Goal: Information Seeking & Learning: Check status

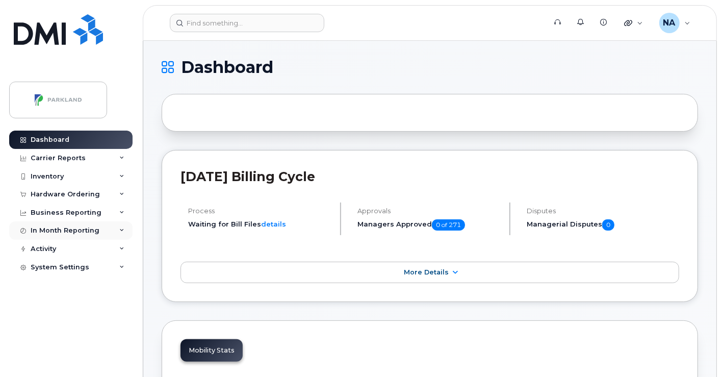
click at [62, 231] on div "In Month Reporting" at bounding box center [65, 230] width 69 height 8
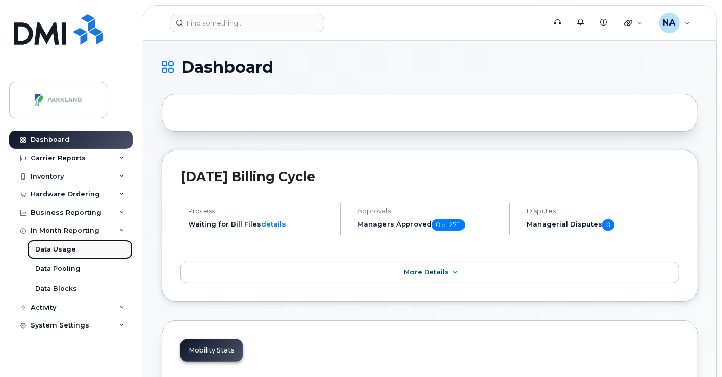
click at [61, 249] on div "Data Usage" at bounding box center [55, 249] width 41 height 9
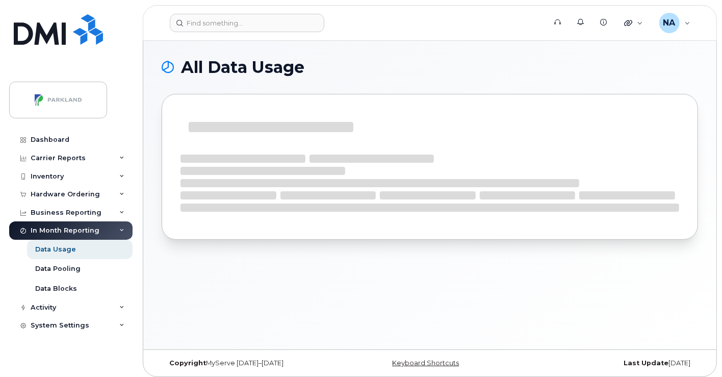
drag, startPoint x: 655, startPoint y: 363, endPoint x: 693, endPoint y: 366, distance: 37.8
click at [693, 366] on div "Last Update 3 days ago" at bounding box center [608, 363] width 179 height 8
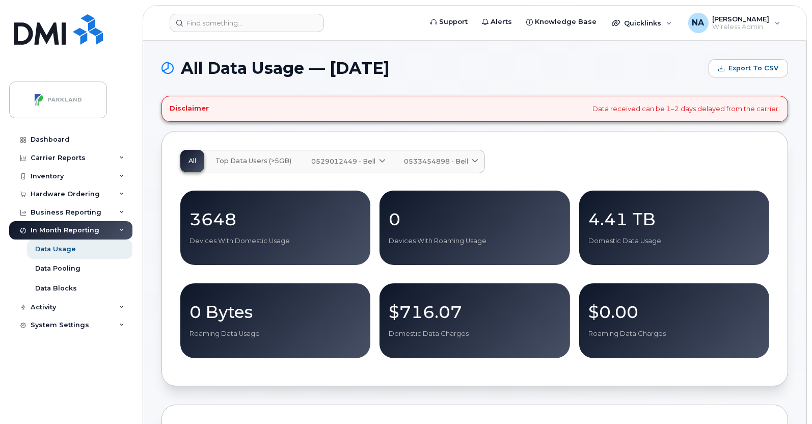
click at [339, 159] on span "0529012449 - Bell" at bounding box center [343, 161] width 64 height 10
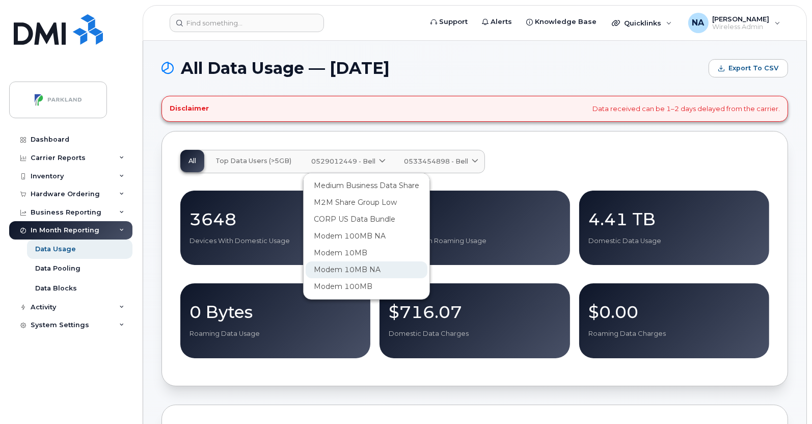
click at [350, 269] on span "Modem 10MB NA" at bounding box center [347, 270] width 67 height 11
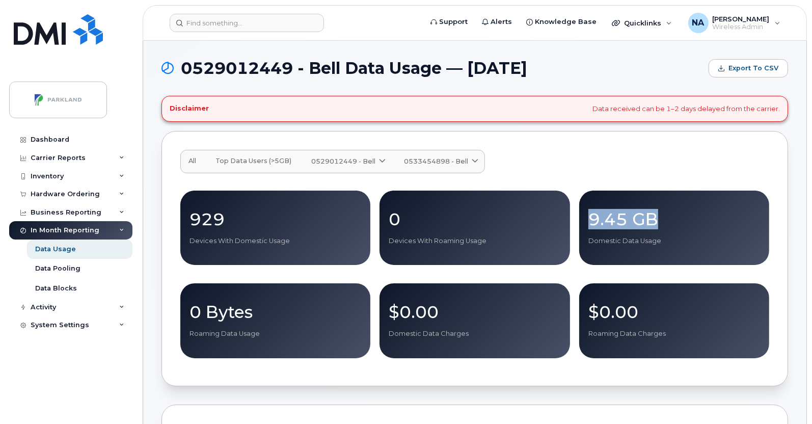
drag, startPoint x: 584, startPoint y: 223, endPoint x: 670, endPoint y: 224, distance: 86.1
click at [670, 224] on div "9.45 GB Domestic Data Usage" at bounding box center [674, 228] width 190 height 75
drag, startPoint x: 58, startPoint y: 271, endPoint x: 66, endPoint y: 271, distance: 7.6
click at [58, 271] on div "Data Pooling" at bounding box center [57, 268] width 45 height 9
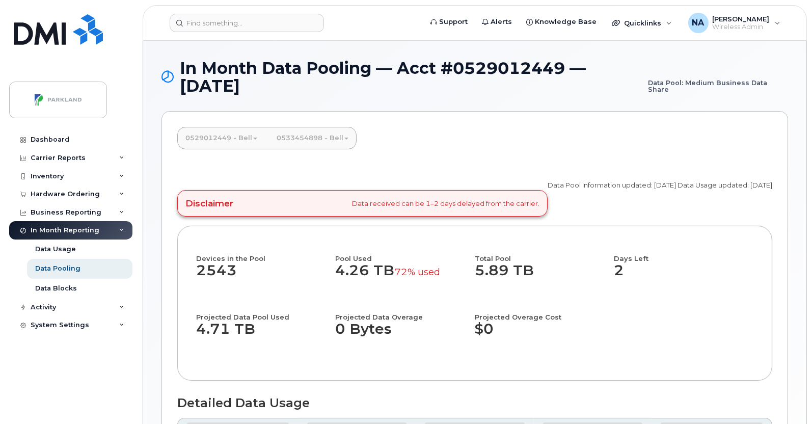
drag, startPoint x: 396, startPoint y: 270, endPoint x: 443, endPoint y: 272, distance: 47.9
click at [443, 272] on dd "4.26 TB 72% used" at bounding box center [401, 275] width 130 height 27
click at [695, 303] on div "Devices in the Pool 2543 Pool Used 4.26 TB 72% used Total Pool 5.89 TB Days Lef…" at bounding box center [475, 303] width 558 height 117
drag, startPoint x: 441, startPoint y: 274, endPoint x: 393, endPoint y: 272, distance: 47.9
click at [393, 272] on dd "4.26 TB 72% used" at bounding box center [401, 275] width 130 height 27
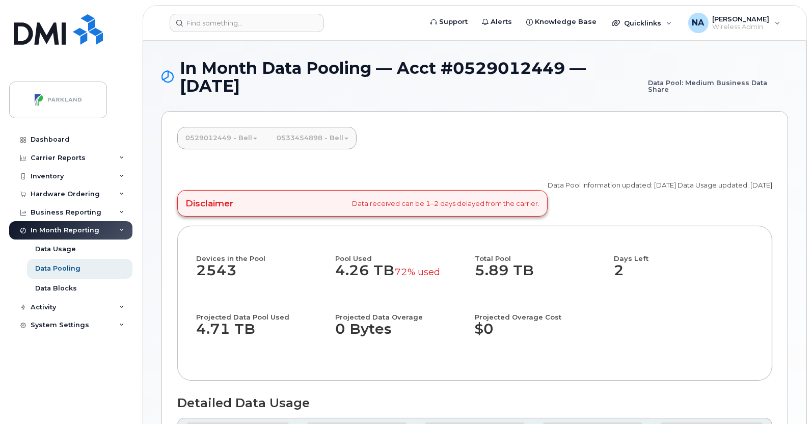
click at [722, 304] on div "Devices in the Pool 2543 Pool Used 4.26 TB 72% used Total Pool 5.89 TB Days Lef…" at bounding box center [475, 303] width 558 height 117
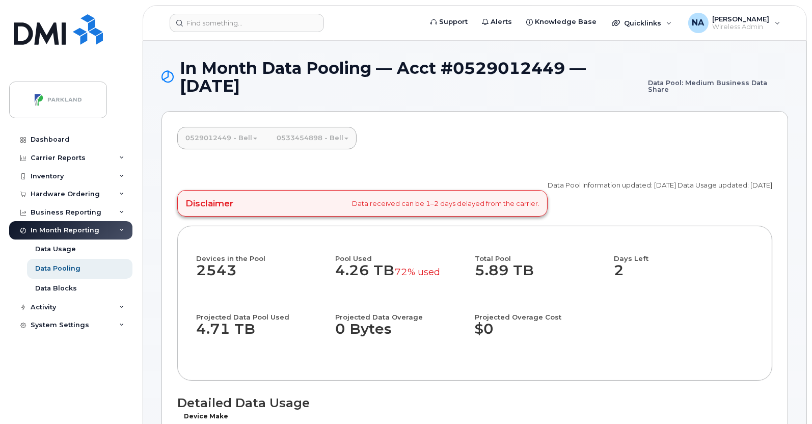
drag, startPoint x: 463, startPoint y: 259, endPoint x: 535, endPoint y: 281, distance: 75.0
click at [535, 281] on div "Devices in the Pool 2543 Pool Used 4.26 TB 72% used Total Pool 5.89 TB Days Lef…" at bounding box center [475, 303] width 558 height 117
click at [711, 320] on div "Devices in the Pool 2543 Pool Used 4.26 TB 72% used Total Pool 5.89 TB Days Lef…" at bounding box center [475, 303] width 558 height 117
drag, startPoint x: 198, startPoint y: 318, endPoint x: 296, endPoint y: 319, distance: 97.4
click at [296, 319] on h4 "Projected Data Pool Used" at bounding box center [261, 311] width 130 height 17
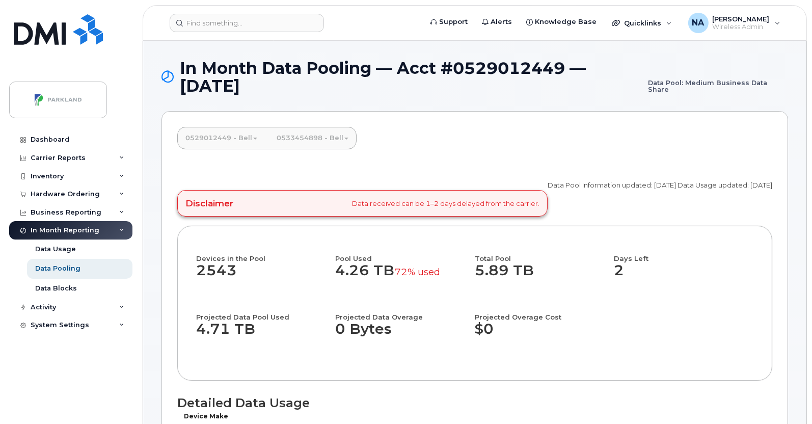
click at [235, 357] on div "Projected Data Pool Used 4.71 TB" at bounding box center [266, 332] width 140 height 59
drag, startPoint x: 471, startPoint y: 276, endPoint x: 536, endPoint y: 277, distance: 64.2
click at [536, 277] on div "Devices in the Pool 2543 Pool Used 4.26 TB 72% used Total Pool 5.89 TB Days Lef…" at bounding box center [475, 303] width 558 height 117
drag, startPoint x: 192, startPoint y: 331, endPoint x: 255, endPoint y: 332, distance: 63.2
click at [255, 332] on div "Devices in the Pool 2543 Pool Used 4.26 TB 72% used Total Pool 5.89 TB Days Lef…" at bounding box center [474, 303] width 595 height 155
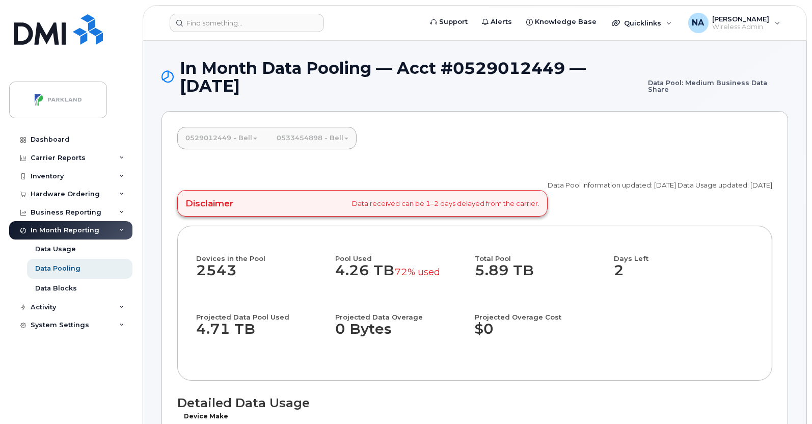
click at [716, 326] on div "Devices in the Pool 2543 Pool Used 4.26 TB 72% used Total Pool 5.89 TB Days Lef…" at bounding box center [475, 303] width 558 height 117
drag, startPoint x: 195, startPoint y: 320, endPoint x: 268, endPoint y: 319, distance: 72.9
click at [268, 319] on div "Devices in the Pool 2543 Pool Used 4.26 TB 72% used Total Pool 5.89 TB Days Lef…" at bounding box center [474, 303] width 595 height 155
click at [252, 334] on dd "4.71 TB" at bounding box center [261, 334] width 130 height 27
drag, startPoint x: 263, startPoint y: 332, endPoint x: 192, endPoint y: 312, distance: 74.2
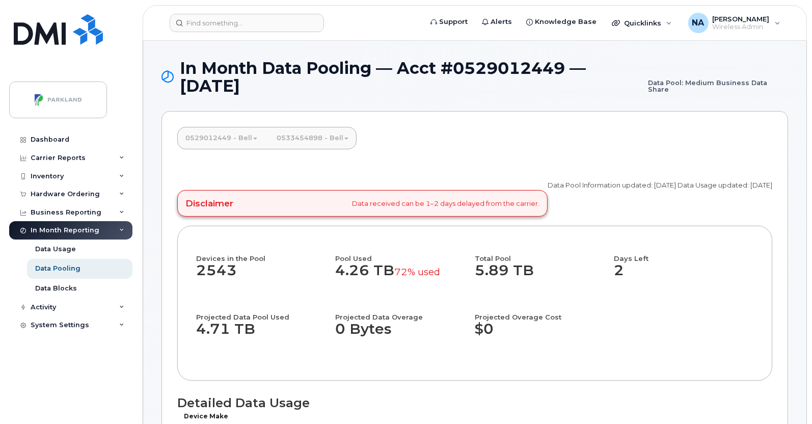
click at [192, 312] on div "Devices in the Pool 2543 Pool Used 4.26 TB 72% used Total Pool 5.89 TB Days Lef…" at bounding box center [474, 303] width 595 height 155
click at [329, 257] on h4 "Devices in the Pool" at bounding box center [266, 253] width 140 height 17
drag, startPoint x: 336, startPoint y: 254, endPoint x: 381, endPoint y: 271, distance: 47.4
click at [381, 271] on div "Pool Used 4.26 TB 72% used" at bounding box center [406, 274] width 140 height 59
click at [522, 286] on dd "5.89 TB" at bounding box center [540, 275] width 130 height 27
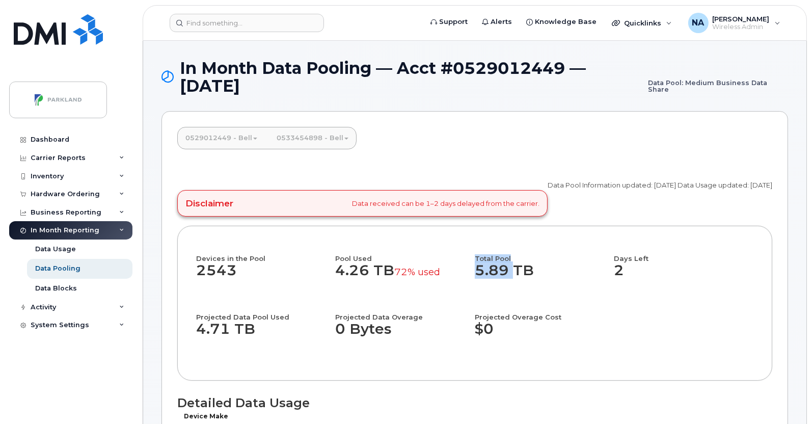
drag, startPoint x: 474, startPoint y: 271, endPoint x: 505, endPoint y: 274, distance: 30.7
click at [505, 274] on div "Devices in the Pool 2543 Pool Used 4.26 TB 72% used Total Pool 5.89 TB Days Lef…" at bounding box center [475, 303] width 558 height 117
click at [507, 288] on div "Total Pool 5.89 TB" at bounding box center [545, 274] width 140 height 59
drag, startPoint x: 509, startPoint y: 271, endPoint x: 479, endPoint y: 275, distance: 29.8
click at [479, 275] on dd "5.89 TB" at bounding box center [540, 275] width 130 height 27
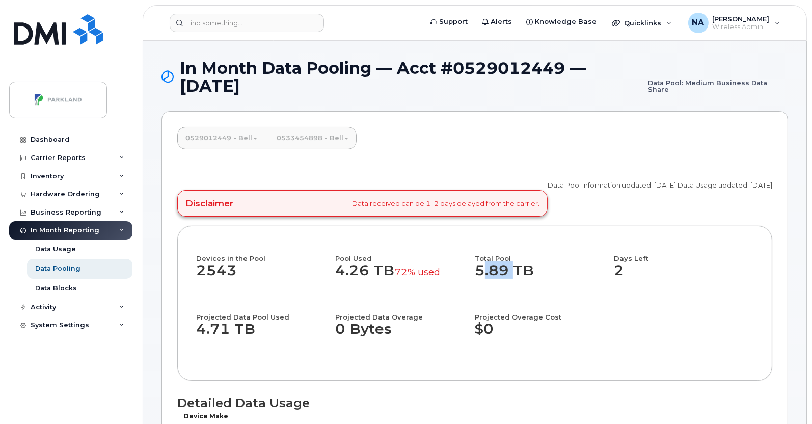
copy dd "5.89"
drag, startPoint x: 334, startPoint y: 269, endPoint x: 367, endPoint y: 271, distance: 33.2
click at [367, 271] on div "Devices in the Pool 2543 Pool Used 4.26 TB 72% used Total Pool 5.89 TB Days Lef…" at bounding box center [475, 303] width 558 height 117
click at [362, 282] on dd "4.26 TB 72% used" at bounding box center [401, 275] width 130 height 27
drag, startPoint x: 336, startPoint y: 272, endPoint x: 367, endPoint y: 272, distance: 30.6
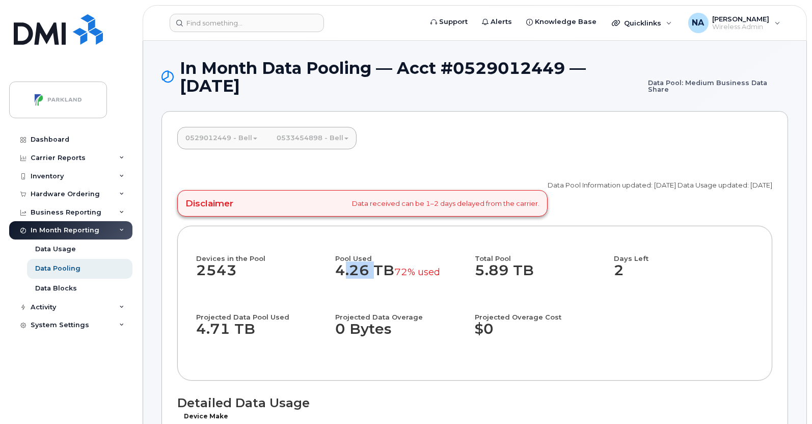
click at [367, 272] on dd "4.26 TB 72% used" at bounding box center [401, 275] width 130 height 27
copy dd "4.26"
click at [714, 297] on div "Days Left 2" at bounding box center [685, 274] width 140 height 59
click at [232, 138] on link "0529012449 - Bell" at bounding box center [221, 138] width 88 height 22
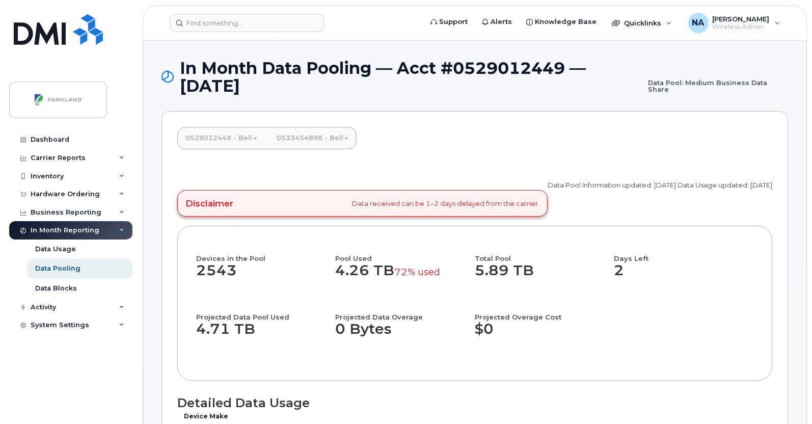
click at [241, 142] on link "0529012449 - Bell" at bounding box center [221, 138] width 88 height 22
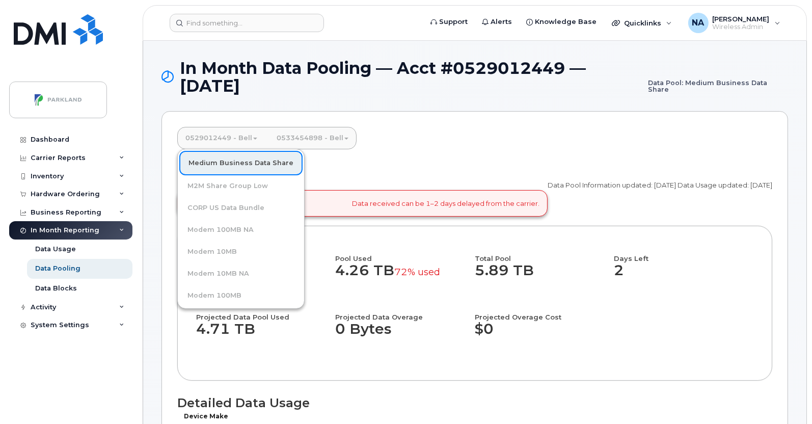
click at [240, 167] on link "Medium Business Data Share" at bounding box center [240, 163] width 123 height 24
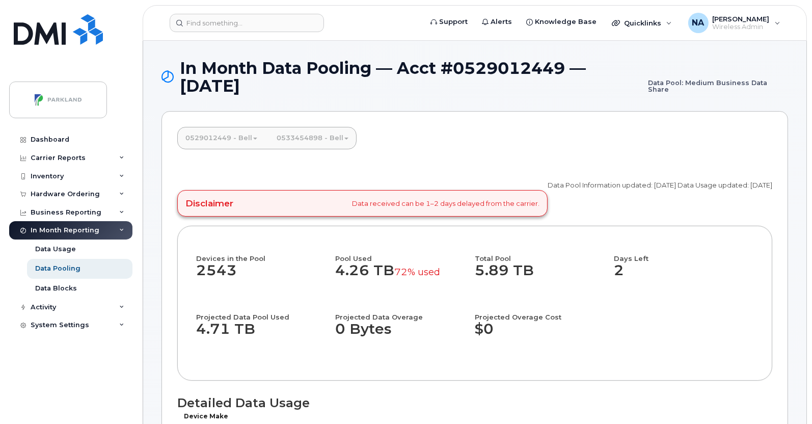
click at [226, 139] on link "0529012449 - Bell" at bounding box center [221, 138] width 88 height 22
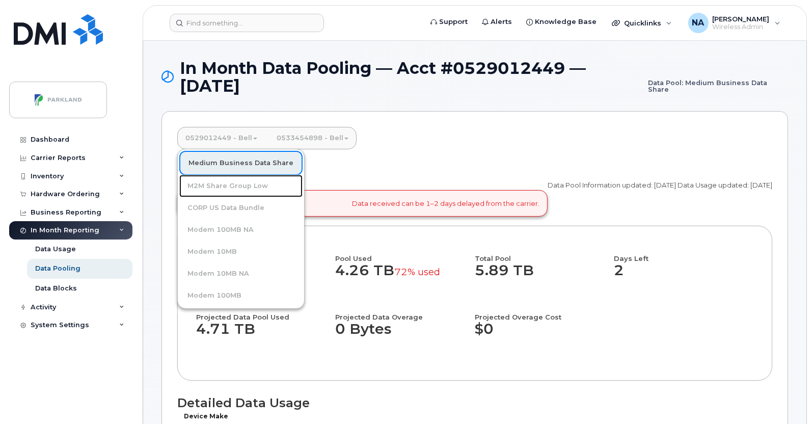
click at [243, 183] on link "M2M Share Group Low" at bounding box center [240, 186] width 123 height 22
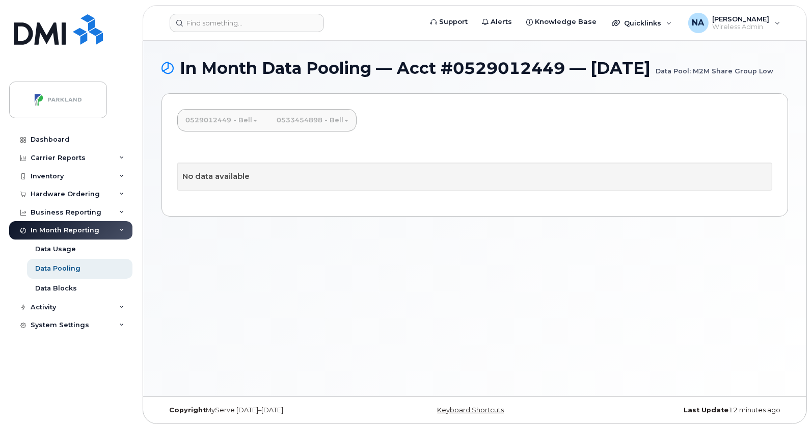
click at [219, 131] on link "0529012449 - Bell" at bounding box center [221, 120] width 88 height 22
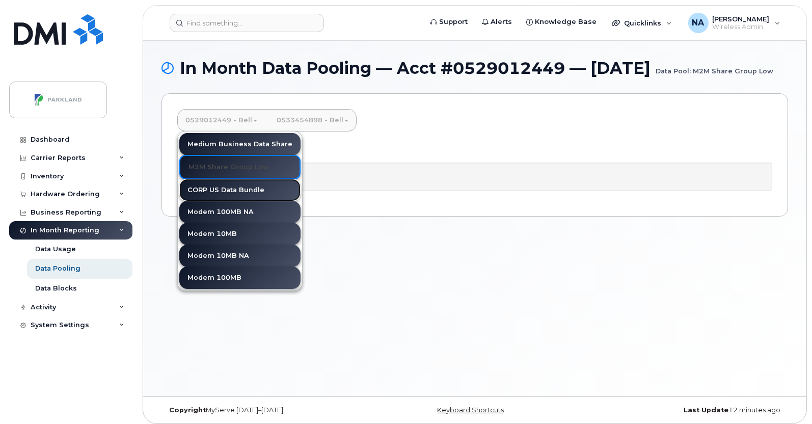
click at [222, 201] on link "CORP US Data Bundle" at bounding box center [239, 190] width 121 height 22
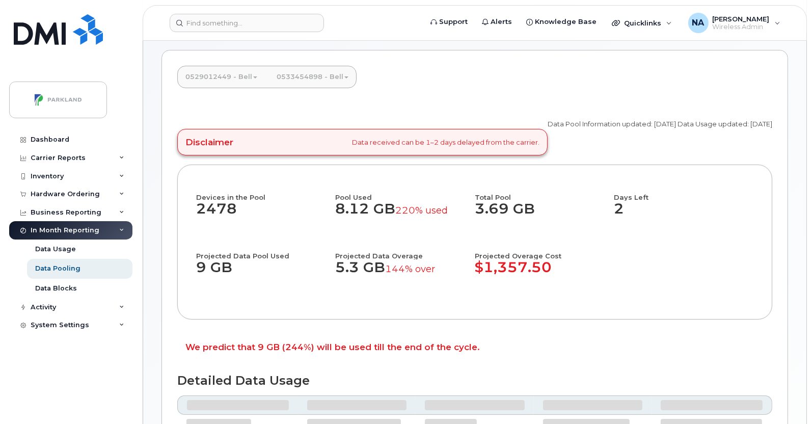
scroll to position [63, 0]
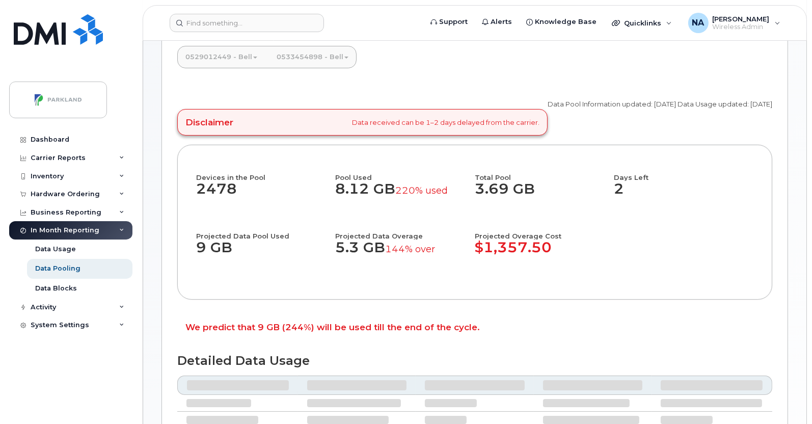
click at [221, 68] on link "0529012449 - Bell" at bounding box center [221, 57] width 88 height 22
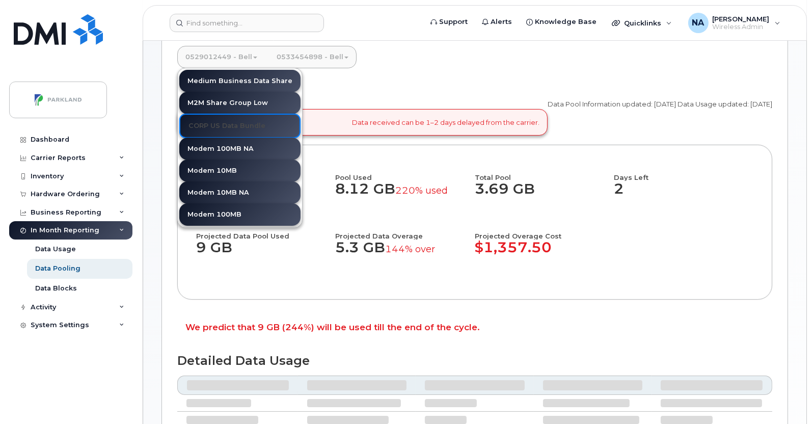
click at [708, 275] on div "Devices in the Pool 2478 Pool Used 8.12 GB 220% used Total Pool 3.69 GB Days Le…" at bounding box center [475, 222] width 558 height 117
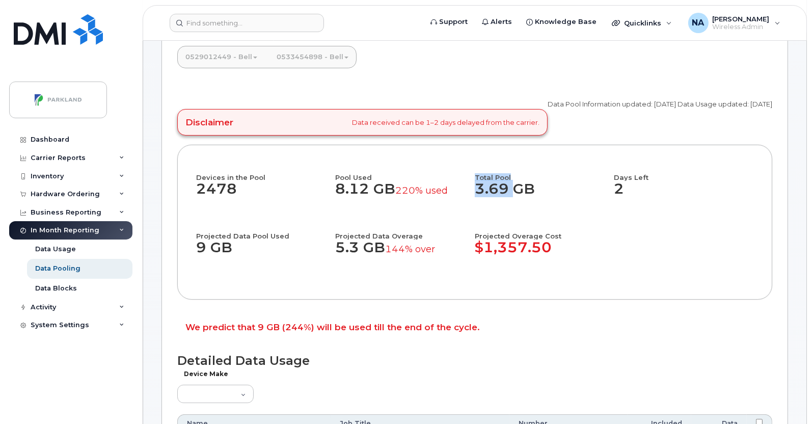
drag, startPoint x: 474, startPoint y: 207, endPoint x: 506, endPoint y: 207, distance: 31.6
click at [506, 207] on div "Devices in the Pool 2478 Pool Used 8.12 GB 220% used Total Pool 3.69 GB Days Le…" at bounding box center [475, 222] width 558 height 117
drag, startPoint x: 334, startPoint y: 208, endPoint x: 371, endPoint y: 209, distance: 36.7
click at [371, 209] on div "Devices in the Pool 2478 Pool Used 8.12 GB 220% used Total Pool 3.69 GB Days Le…" at bounding box center [475, 222] width 558 height 117
drag, startPoint x: 400, startPoint y: 208, endPoint x: 457, endPoint y: 213, distance: 56.8
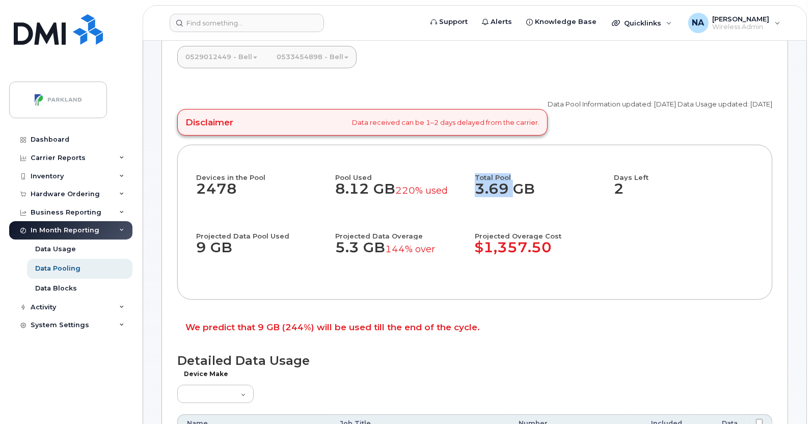
click at [457, 207] on dd "8.12 GB 220% used" at bounding box center [401, 194] width 130 height 27
click at [502, 222] on div "Total Pool 3.69 GB" at bounding box center [545, 193] width 140 height 59
click at [664, 263] on div "Devices in the Pool 2478 Pool Used 8.12 GB 220% used Total Pool 3.69 GB Days Le…" at bounding box center [475, 222] width 558 height 117
drag, startPoint x: 544, startPoint y: 209, endPoint x: 476, endPoint y: 210, distance: 67.8
click at [476, 207] on dd "3.69 GB" at bounding box center [540, 194] width 130 height 27
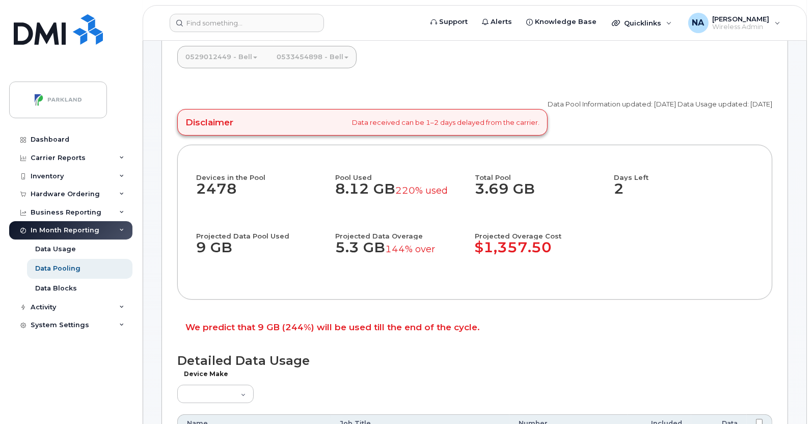
click at [619, 281] on div "Devices in the Pool 2478 Pool Used 8.12 GB 220% used Total Pool 3.69 GB Days Le…" at bounding box center [475, 222] width 558 height 117
click at [215, 68] on link "0529012449 - Bell" at bounding box center [221, 57] width 88 height 22
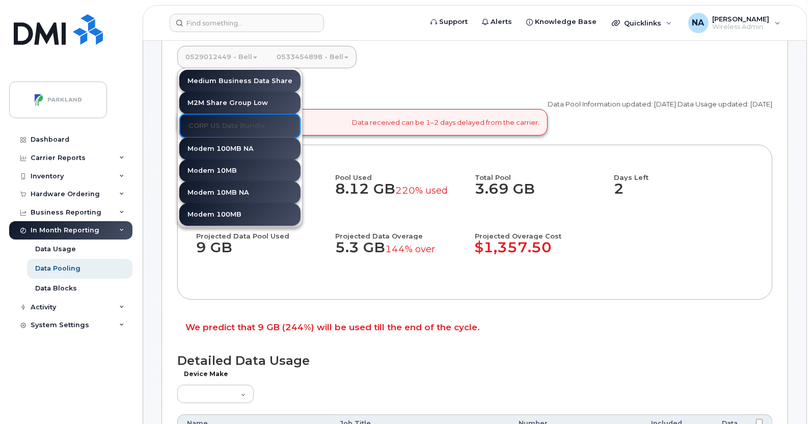
click at [667, 274] on div "Devices in the Pool 2478 Pool Used 8.12 GB 220% used Total Pool 3.69 GB Days Le…" at bounding box center [475, 222] width 558 height 117
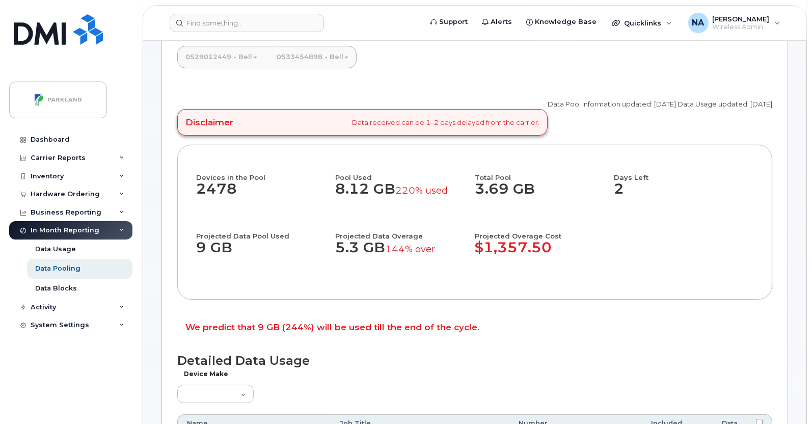
click at [609, 299] on div "Devices in the Pool 2478 Pool Used 8.12 GB 220% used Total Pool 3.69 GB Days Le…" at bounding box center [474, 222] width 595 height 155
click at [187, 68] on link "0529012449 - Bell" at bounding box center [221, 57] width 88 height 22
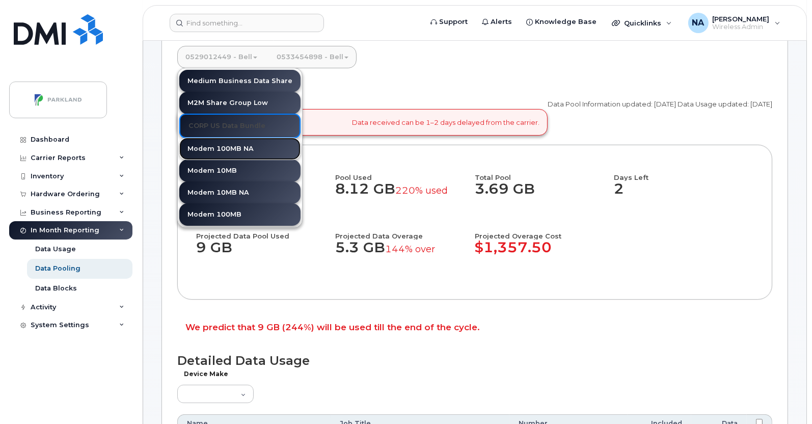
click at [224, 160] on link "Modem 100MB NA" at bounding box center [239, 149] width 121 height 22
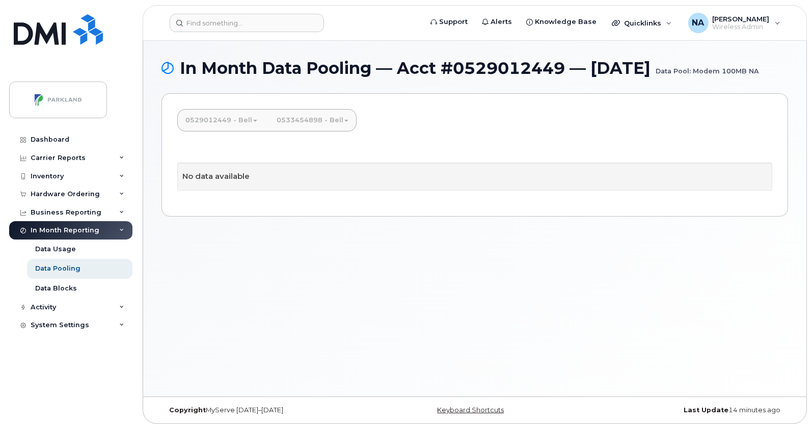
click at [212, 131] on link "0529012449 - Bell" at bounding box center [221, 120] width 88 height 22
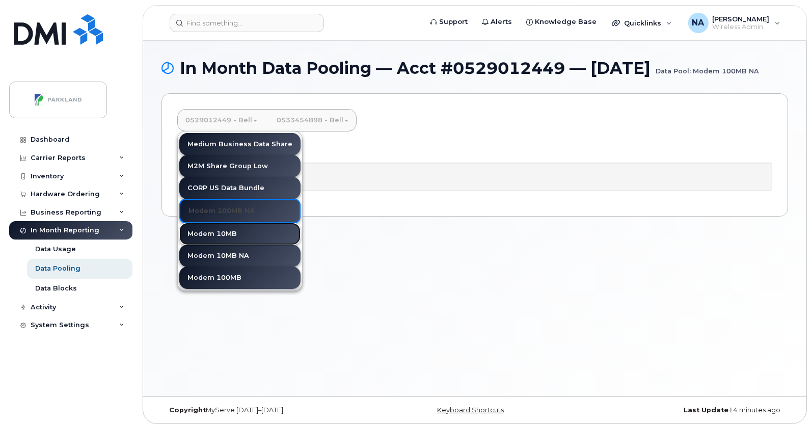
click at [236, 245] on link "Modem 10MB" at bounding box center [239, 234] width 121 height 22
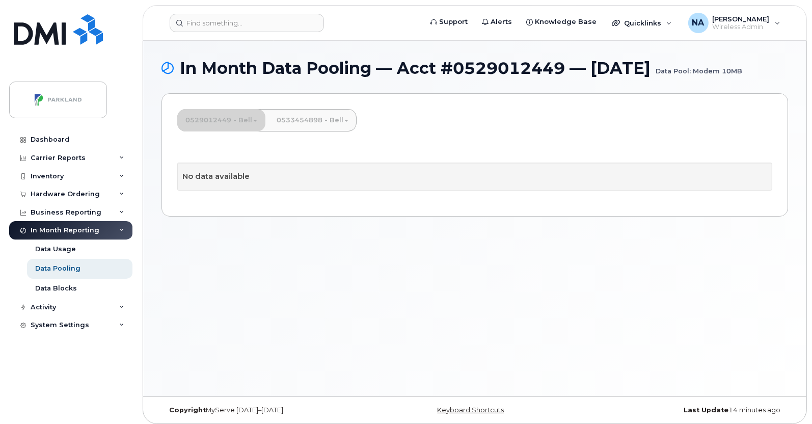
click at [224, 131] on link "0529012449 - Bell" at bounding box center [221, 120] width 88 height 22
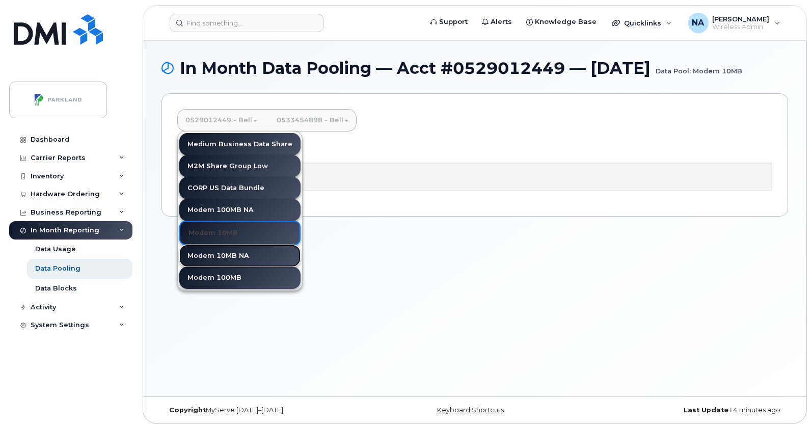
click at [238, 267] on link "Modem 10MB NA" at bounding box center [239, 256] width 121 height 22
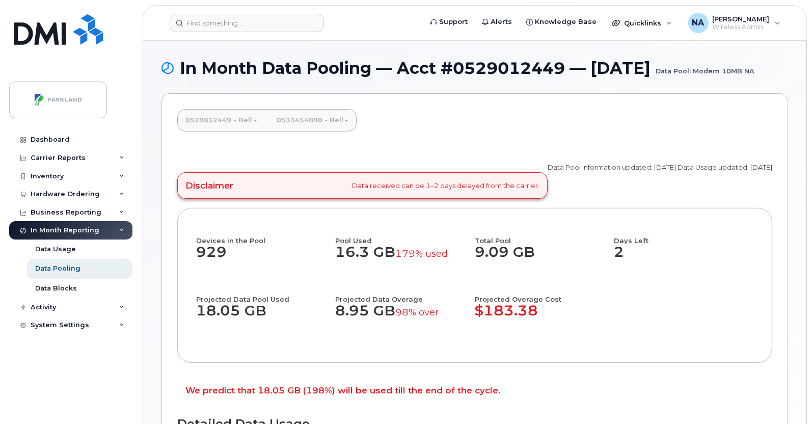
drag, startPoint x: 430, startPoint y: 276, endPoint x: 365, endPoint y: 276, distance: 64.7
click at [365, 276] on div "Pool Used 16.3 GB 179% used" at bounding box center [406, 256] width 140 height 59
click at [588, 303] on h4 "Projected Overage Cost" at bounding box center [545, 293] width 140 height 17
drag, startPoint x: 547, startPoint y: 269, endPoint x: 530, endPoint y: 293, distance: 30.0
click at [477, 270] on dd "9.09 GB" at bounding box center [540, 257] width 130 height 27
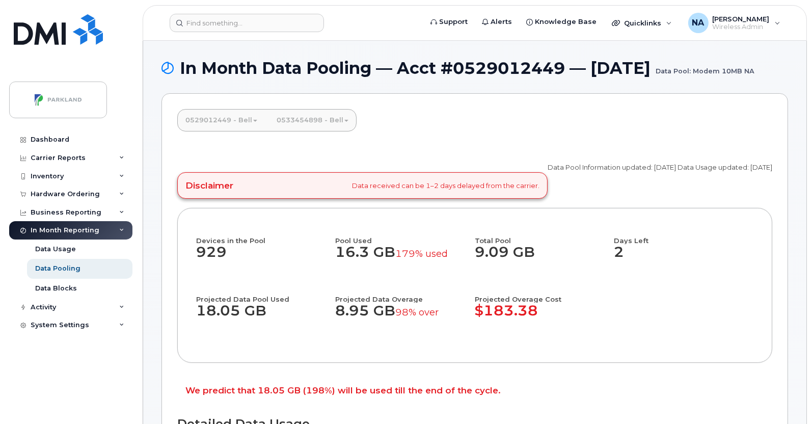
drag, startPoint x: 327, startPoint y: 270, endPoint x: 398, endPoint y: 274, distance: 70.5
click at [398, 274] on div "Devices in the Pool 929 Pool Used 16.3 GB 179% used Total Pool 9.09 GB Days Lef…" at bounding box center [475, 285] width 558 height 117
click at [370, 271] on dd "16.3 GB 179% used" at bounding box center [401, 257] width 130 height 27
drag, startPoint x: 338, startPoint y: 269, endPoint x: 392, endPoint y: 270, distance: 54.5
click at [392, 270] on dd "16.3 GB 179% used" at bounding box center [401, 257] width 130 height 27
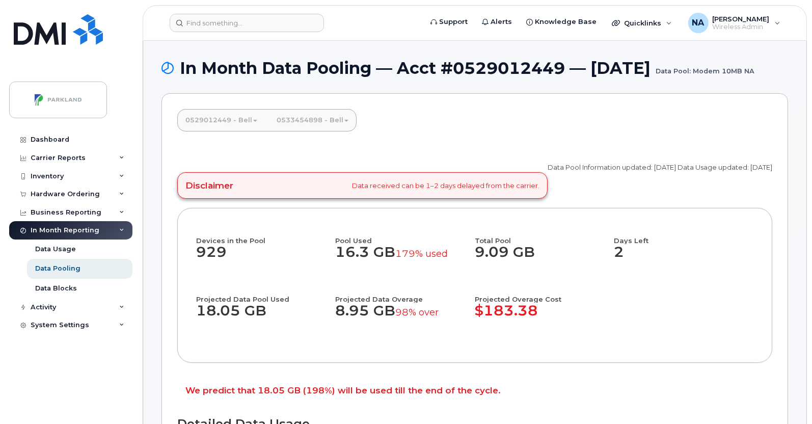
click at [418, 285] on div "Pool Used 16.3 GB 179% used" at bounding box center [406, 256] width 140 height 59
click at [214, 131] on link "0529012449 - Bell" at bounding box center [221, 120] width 88 height 22
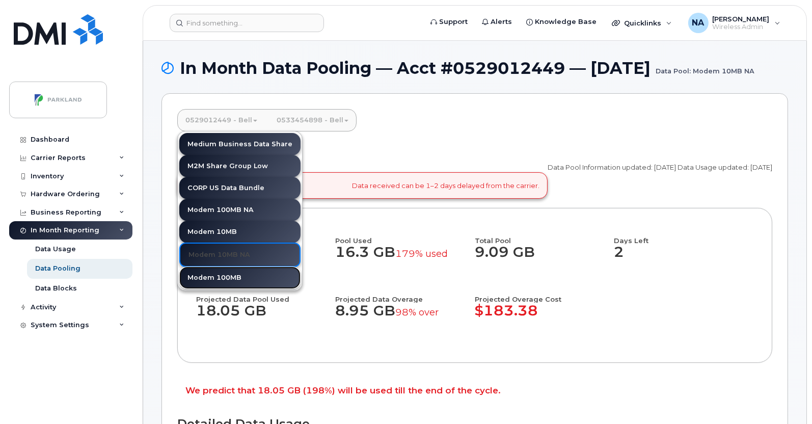
click at [219, 289] on link "Modem 100MB" at bounding box center [239, 278] width 121 height 22
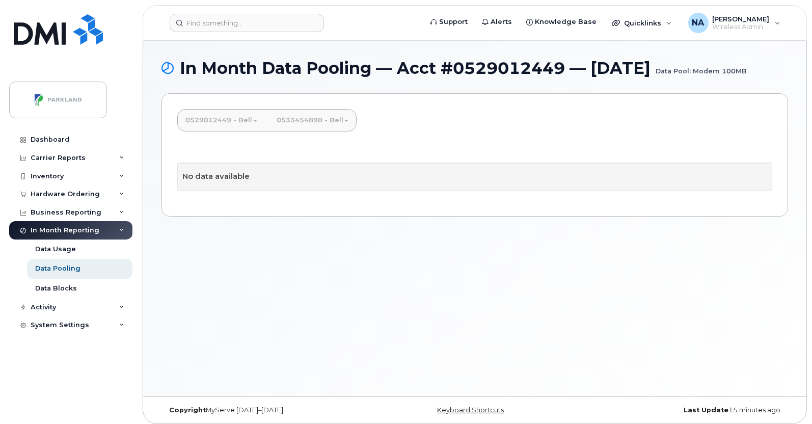
click at [314, 131] on link "0533454898 - Bell" at bounding box center [313, 120] width 88 height 22
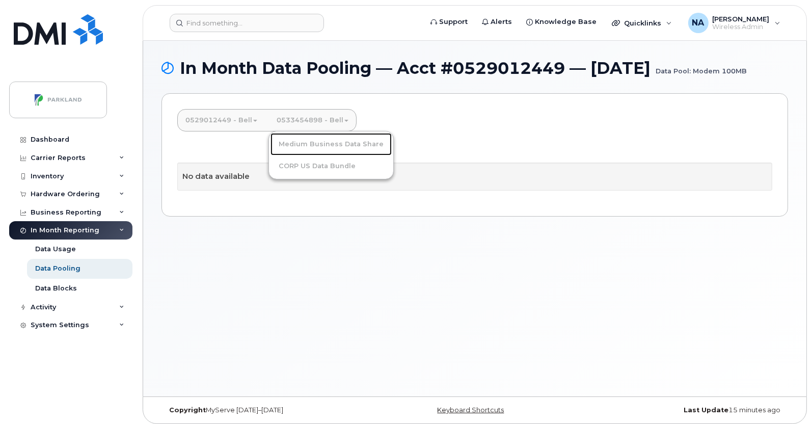
click at [316, 155] on link "Medium Business Data Share" at bounding box center [331, 144] width 121 height 22
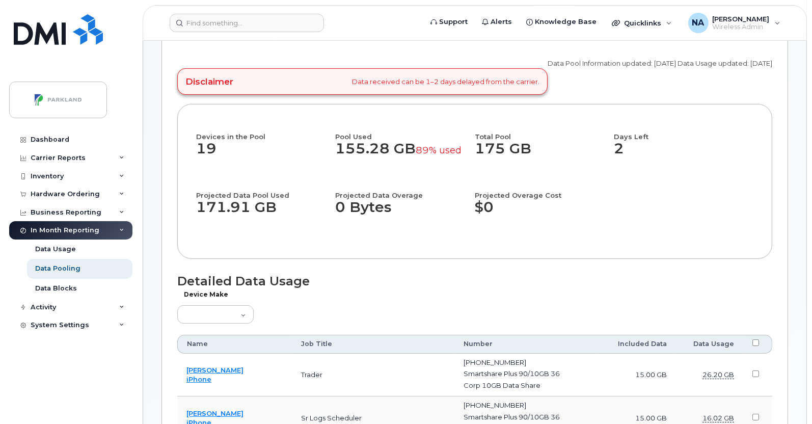
scroll to position [127, 0]
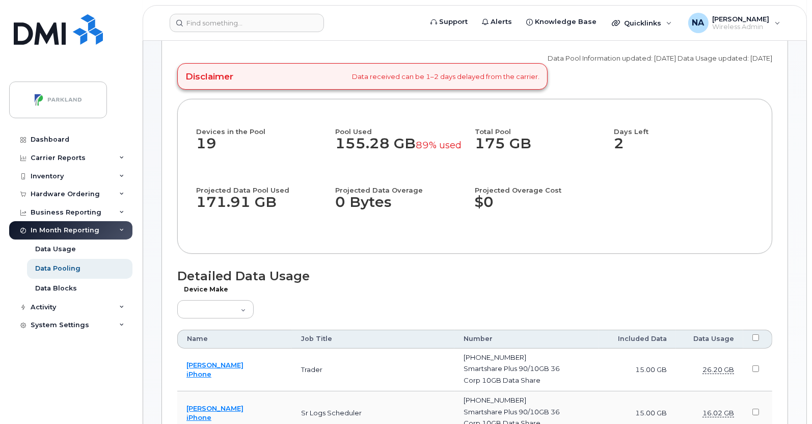
drag, startPoint x: 539, startPoint y: 150, endPoint x: 478, endPoint y: 143, distance: 61.5
click at [478, 143] on dd "175 GB" at bounding box center [540, 149] width 130 height 27
drag, startPoint x: 326, startPoint y: 141, endPoint x: 381, endPoint y: 147, distance: 54.9
click at [381, 147] on div "Devices in the Pool 19 Pool Used 155.28 GB 89% used Total Pool 175 GB Days Left…" at bounding box center [475, 176] width 558 height 117
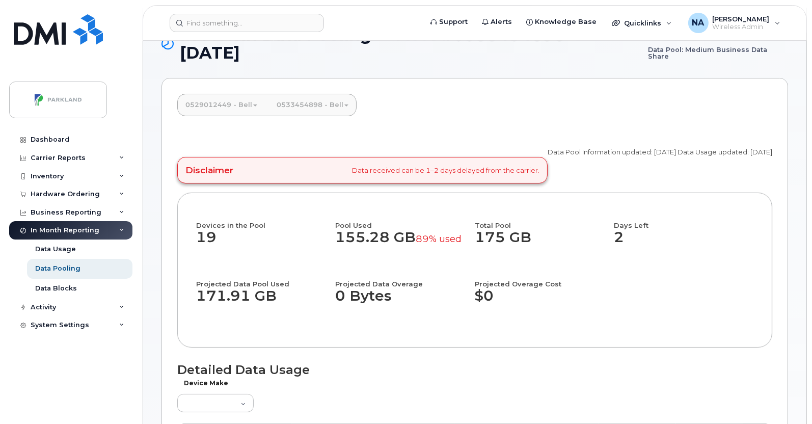
scroll to position [0, 0]
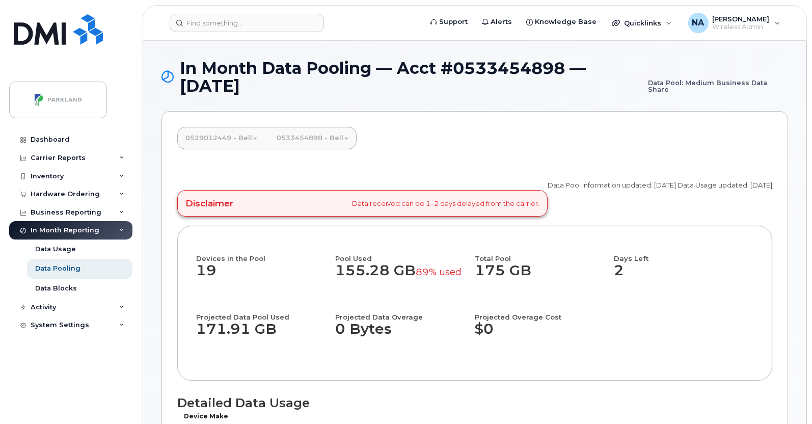
click at [304, 140] on link "0533454898 - Bell" at bounding box center [313, 138] width 88 height 22
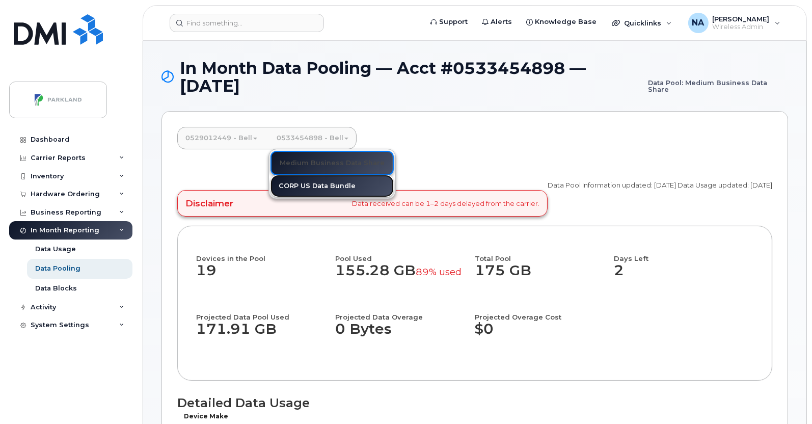
click at [320, 185] on link "CORP US Data Bundle" at bounding box center [332, 186] width 123 height 22
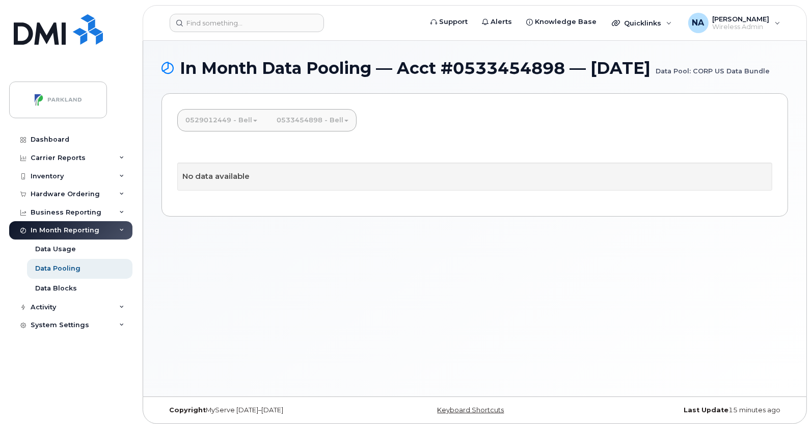
click at [548, 303] on div "In Month Data Pooling — Acct #0533454898 — [DATE] Data Pool: CORP US Data Bundl…" at bounding box center [475, 219] width 664 height 356
click at [57, 251] on div "Data Usage" at bounding box center [55, 249] width 41 height 9
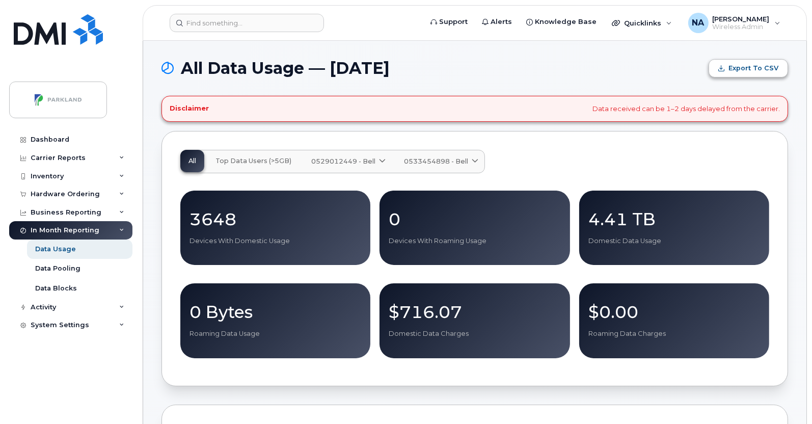
click at [763, 67] on span "Export to CSV" at bounding box center [754, 68] width 50 height 9
click at [347, 161] on span "0529012449 - Bell" at bounding box center [343, 161] width 64 height 10
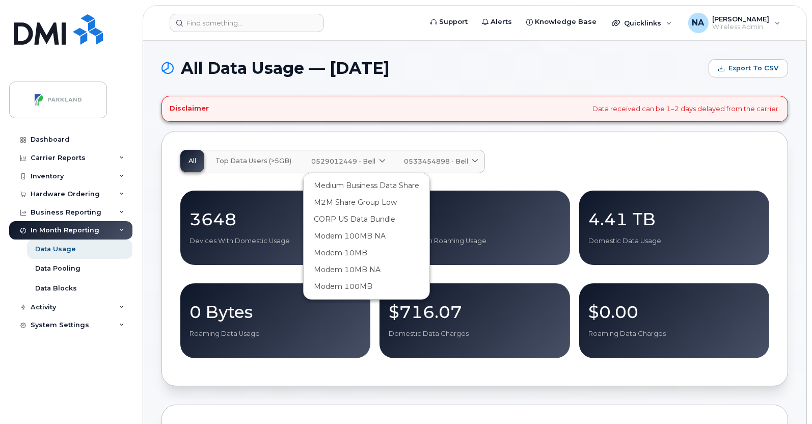
click at [346, 162] on span "0529012449 - Bell" at bounding box center [343, 161] width 64 height 10
click at [349, 269] on span "Modem 10MB NA" at bounding box center [347, 270] width 67 height 11
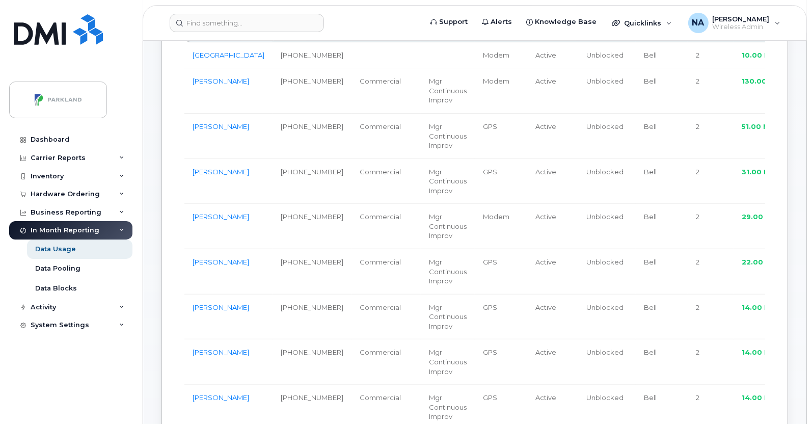
scroll to position [191, 0]
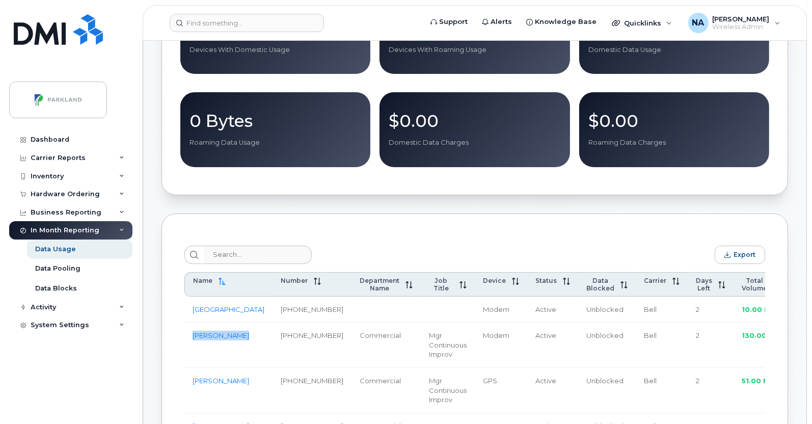
drag, startPoint x: 240, startPoint y: 350, endPoint x: 191, endPoint y: 351, distance: 48.4
click at [191, 351] on td "[PERSON_NAME]" at bounding box center [229, 345] width 88 height 45
copy link "[PERSON_NAME]"
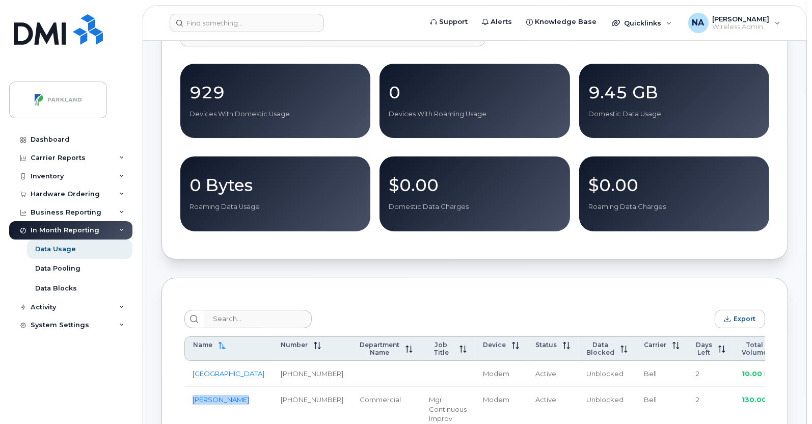
scroll to position [0, 0]
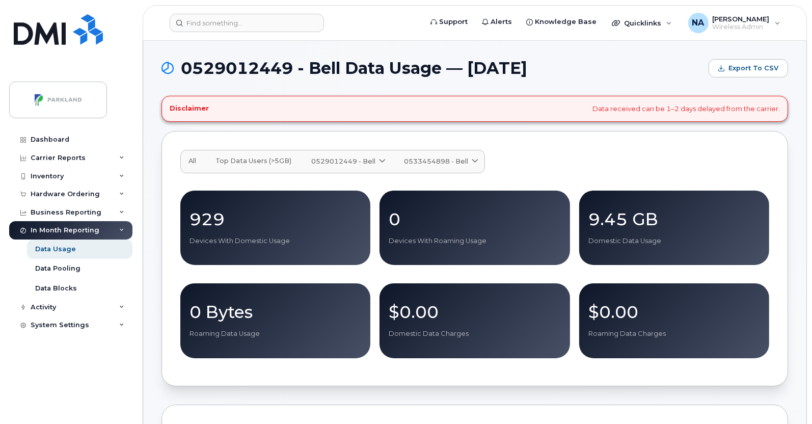
click at [341, 162] on span "0529012449 - Bell" at bounding box center [343, 161] width 64 height 10
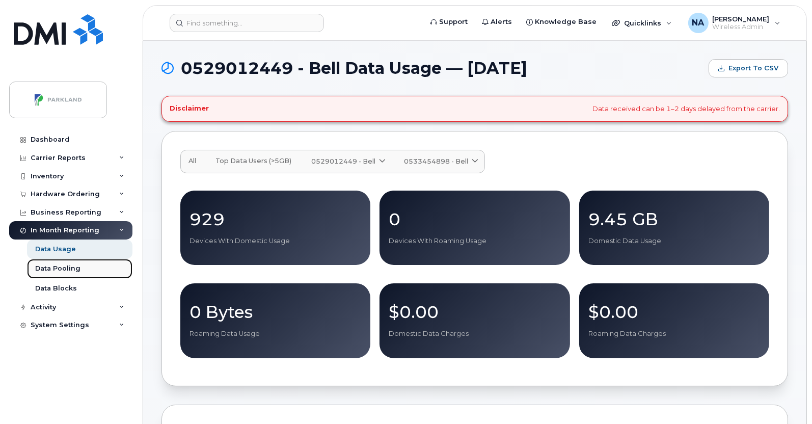
click at [57, 270] on div "Data Pooling" at bounding box center [57, 268] width 45 height 9
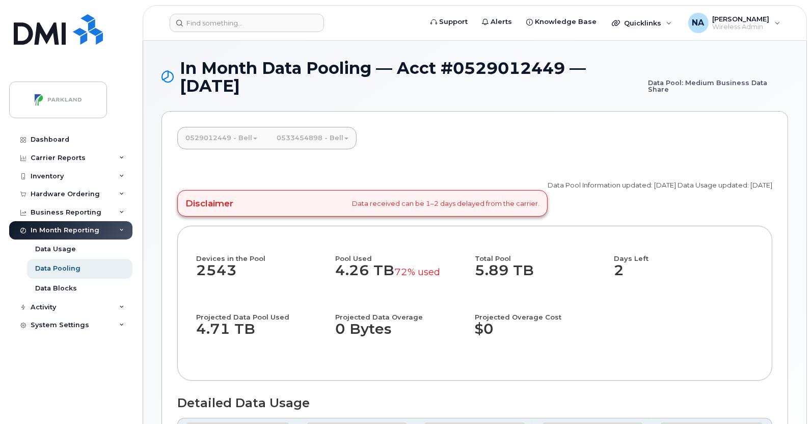
click at [231, 131] on link "0529012449 - Bell" at bounding box center [221, 138] width 88 height 22
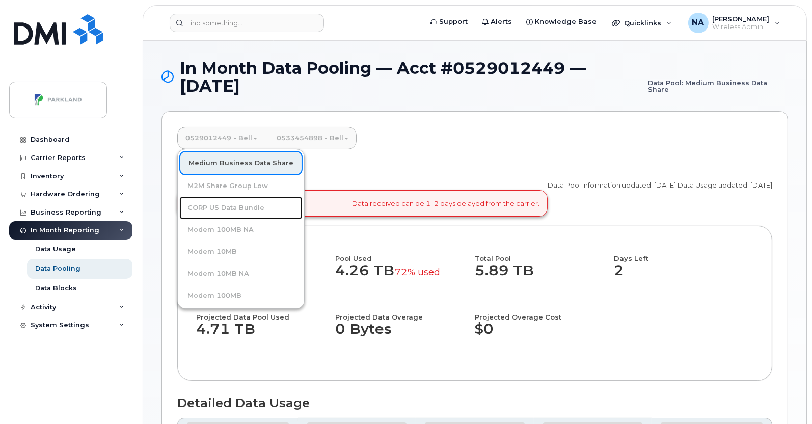
click at [225, 205] on link "CORP US Data Bundle" at bounding box center [240, 208] width 123 height 22
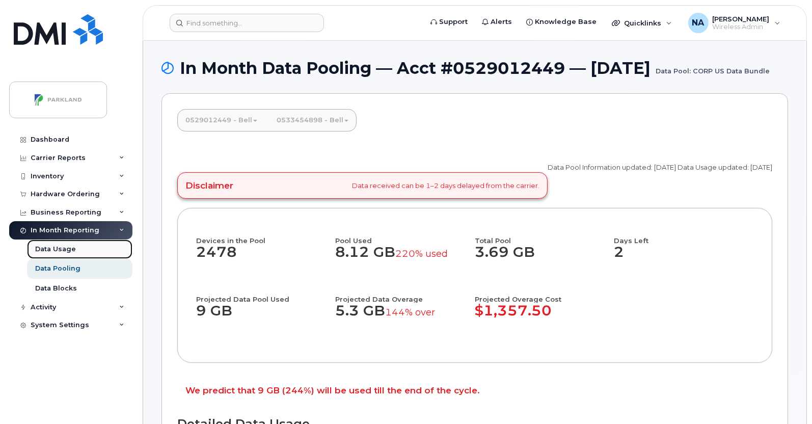
click at [45, 249] on div "Data Usage" at bounding box center [55, 249] width 41 height 9
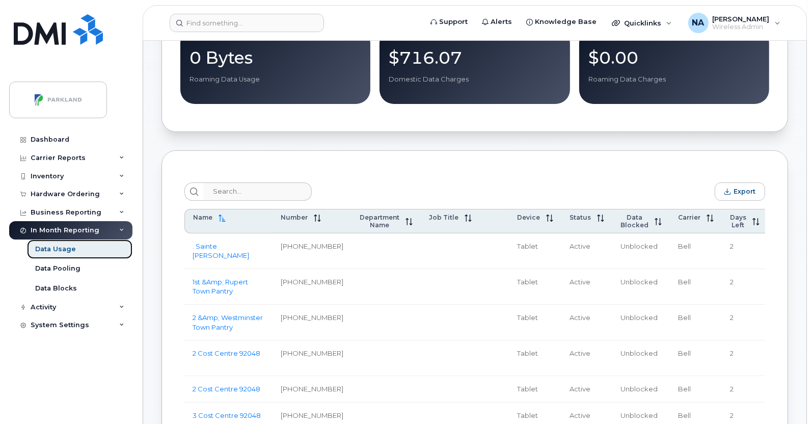
scroll to position [63, 0]
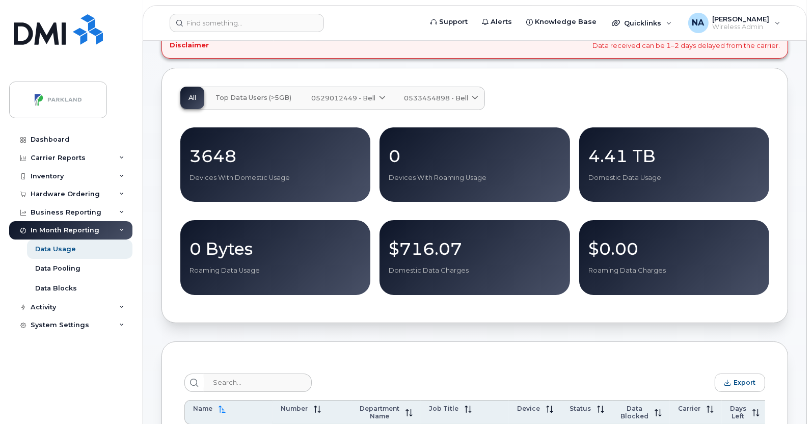
click at [364, 98] on span "0529012449 - Bell" at bounding box center [343, 98] width 64 height 10
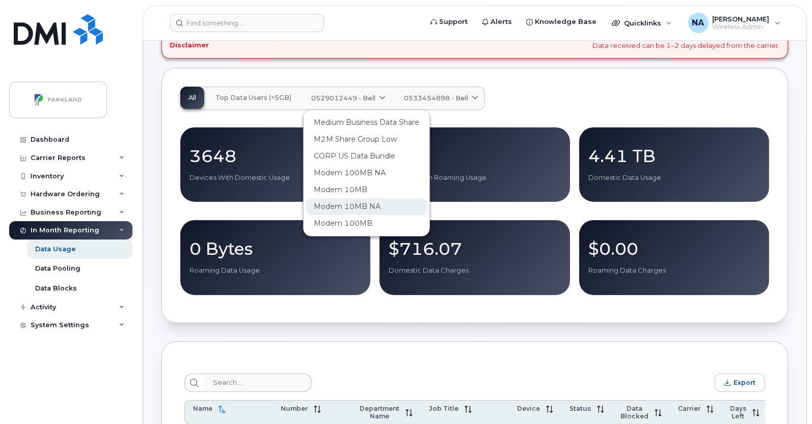
click at [352, 205] on span "Modem 10MB NA" at bounding box center [347, 206] width 67 height 11
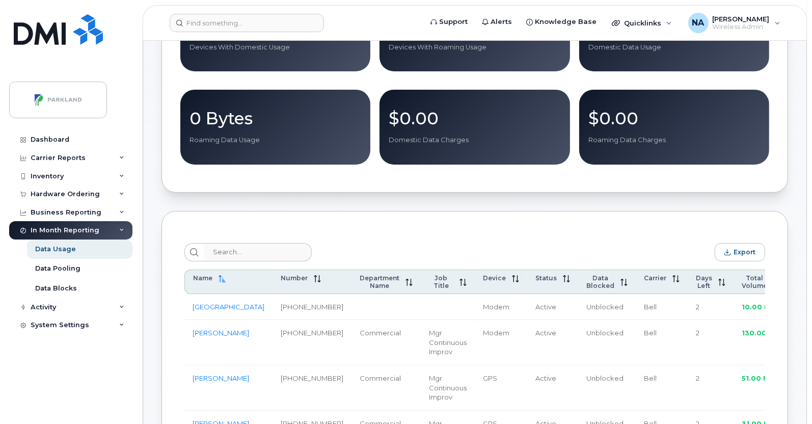
scroll to position [382, 0]
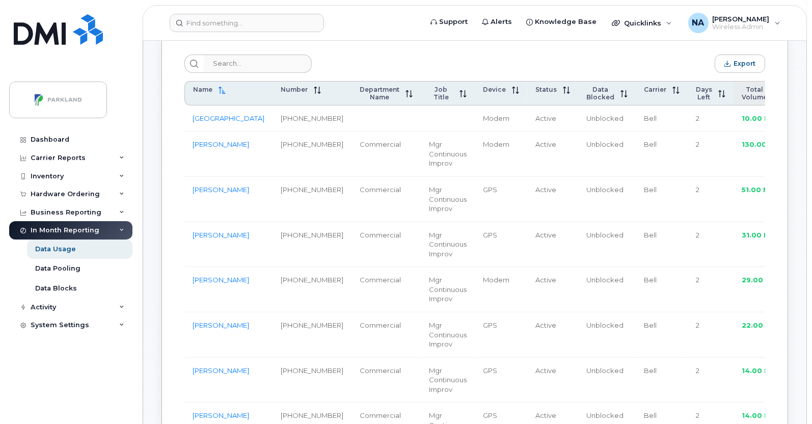
click at [775, 97] on icon at bounding box center [775, 93] width 1 height 7
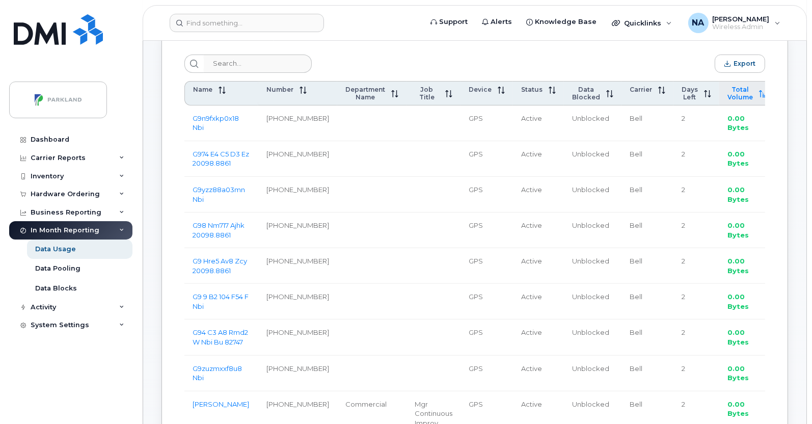
click at [759, 97] on icon at bounding box center [762, 93] width 7 height 7
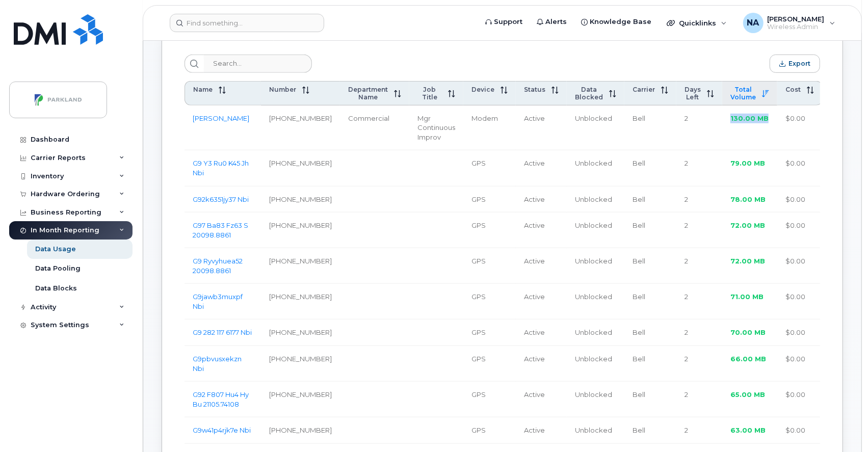
drag, startPoint x: 721, startPoint y: 120, endPoint x: 768, endPoint y: 123, distance: 47.0
click at [768, 123] on td "130.00 MB" at bounding box center [749, 128] width 55 height 45
click at [767, 97] on icon at bounding box center [765, 93] width 7 height 7
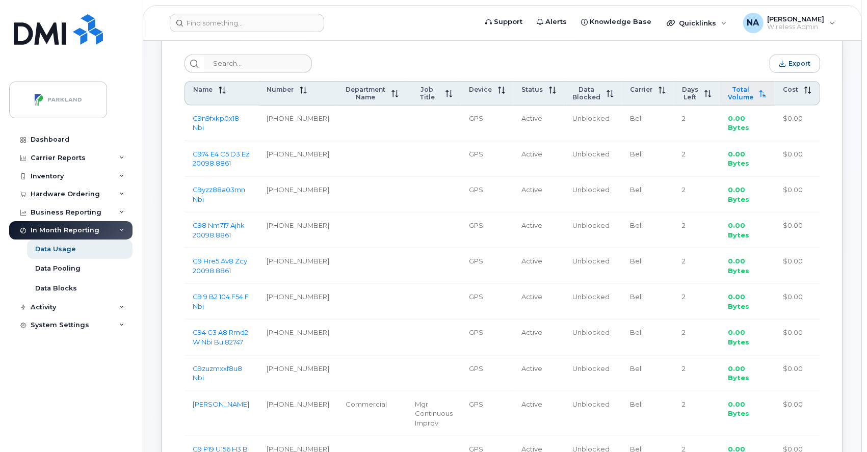
click at [760, 94] on icon at bounding box center [762, 93] width 7 height 7
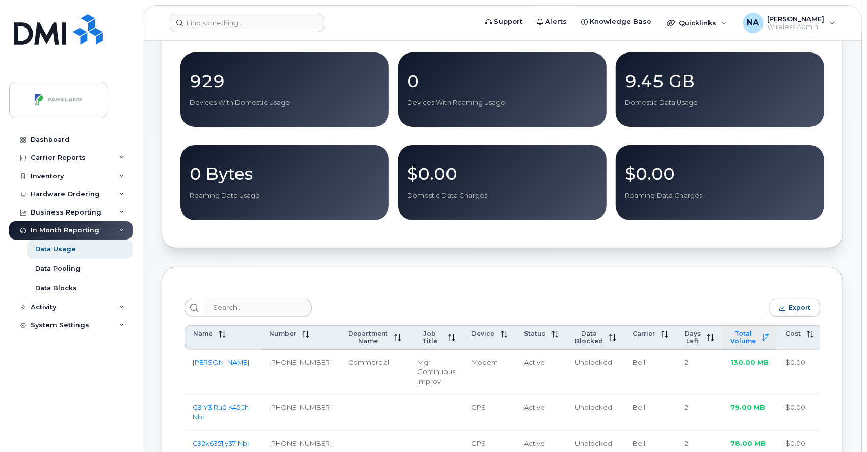
scroll to position [42, 0]
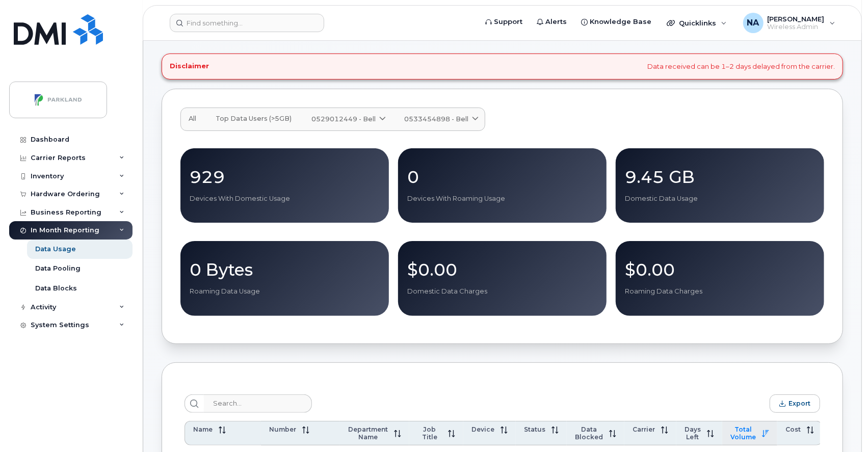
click at [336, 116] on span "0529012449 - Bell" at bounding box center [343, 119] width 64 height 10
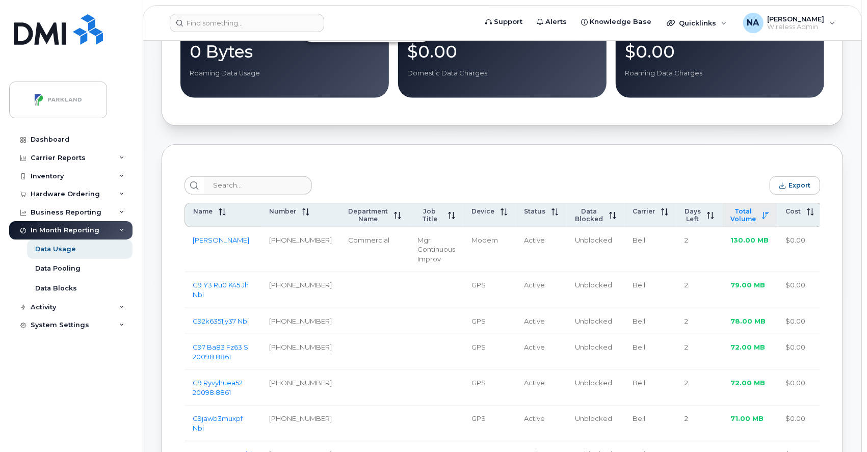
scroll to position [314, 0]
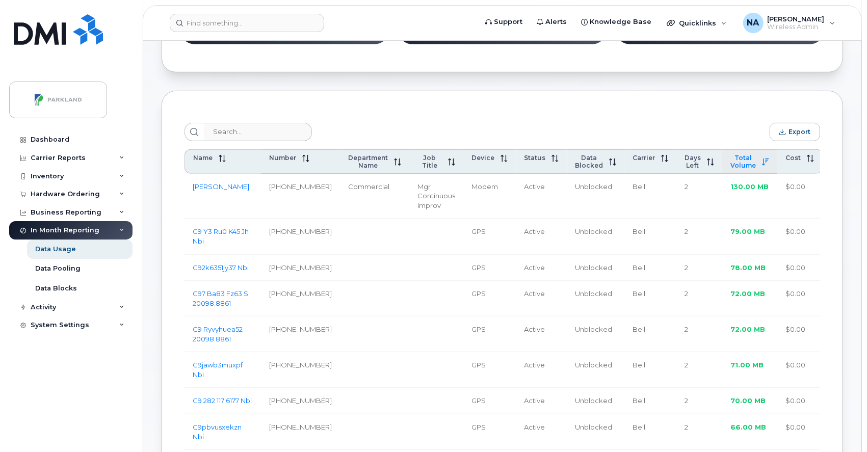
click at [762, 201] on td "130.00 MB" at bounding box center [749, 196] width 55 height 45
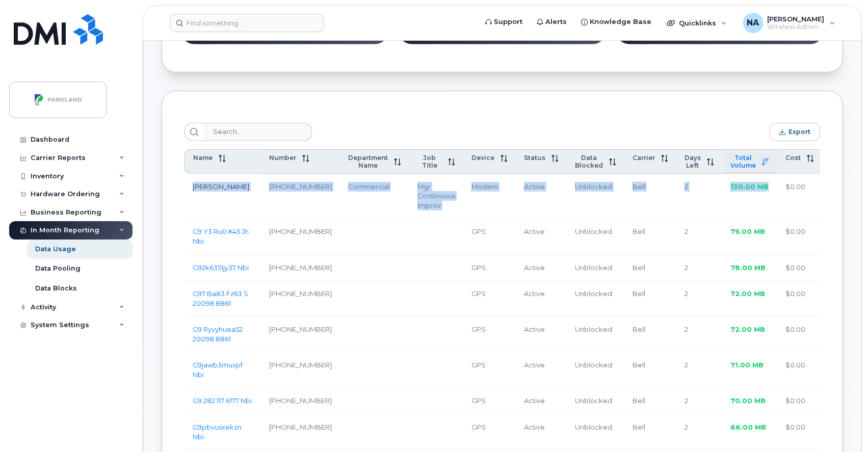
drag, startPoint x: 779, startPoint y: 193, endPoint x: 194, endPoint y: 188, distance: 585.1
click at [194, 188] on tr "[PERSON_NAME] [PHONE_NUMBER] Commercial Mgr Continuous Improv Modem Active Unbl…" at bounding box center [504, 196] width 638 height 45
